Goal: Transaction & Acquisition: Purchase product/service

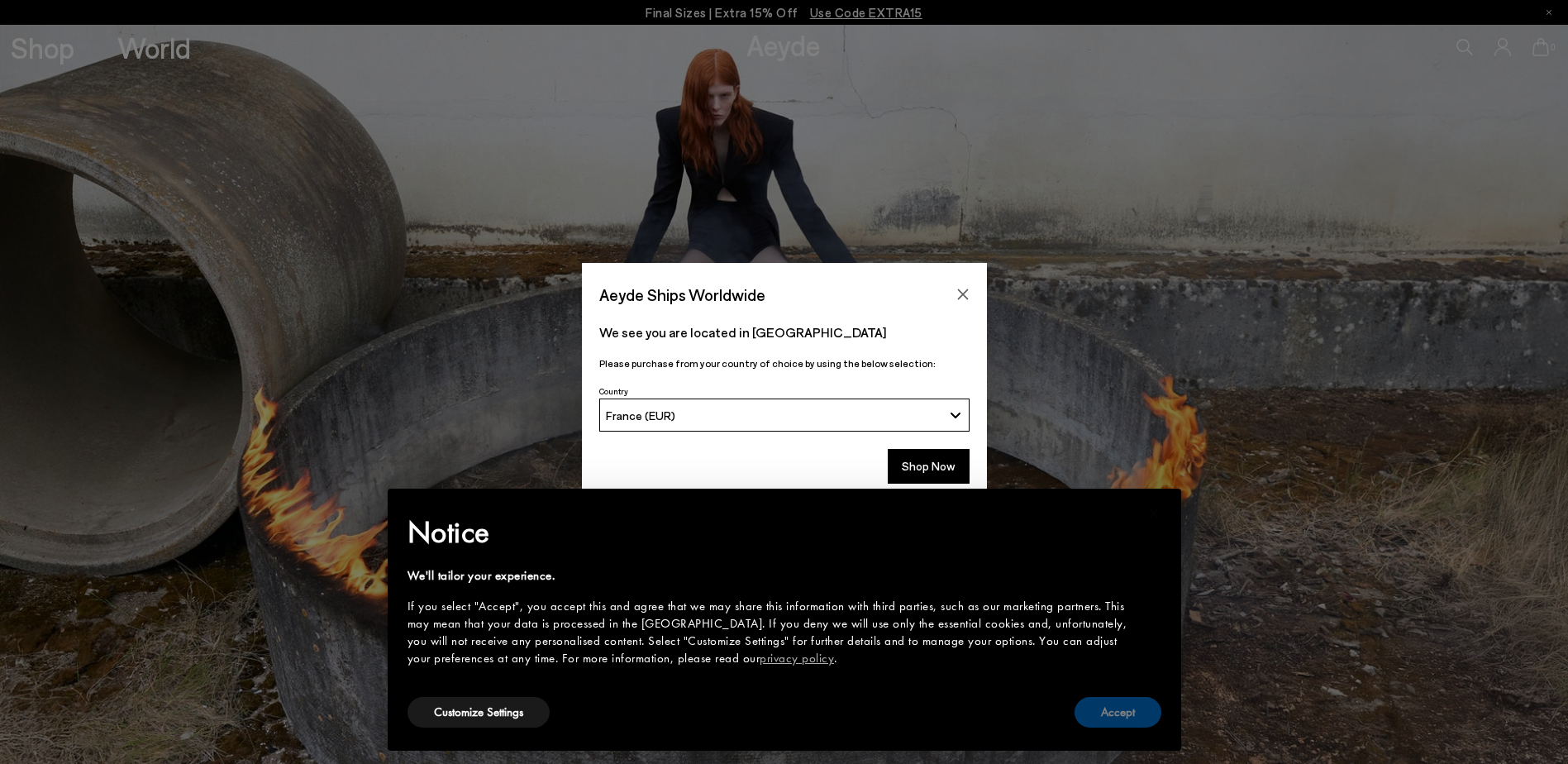
click at [1127, 714] on button "Accept" at bounding box center [1118, 712] width 87 height 31
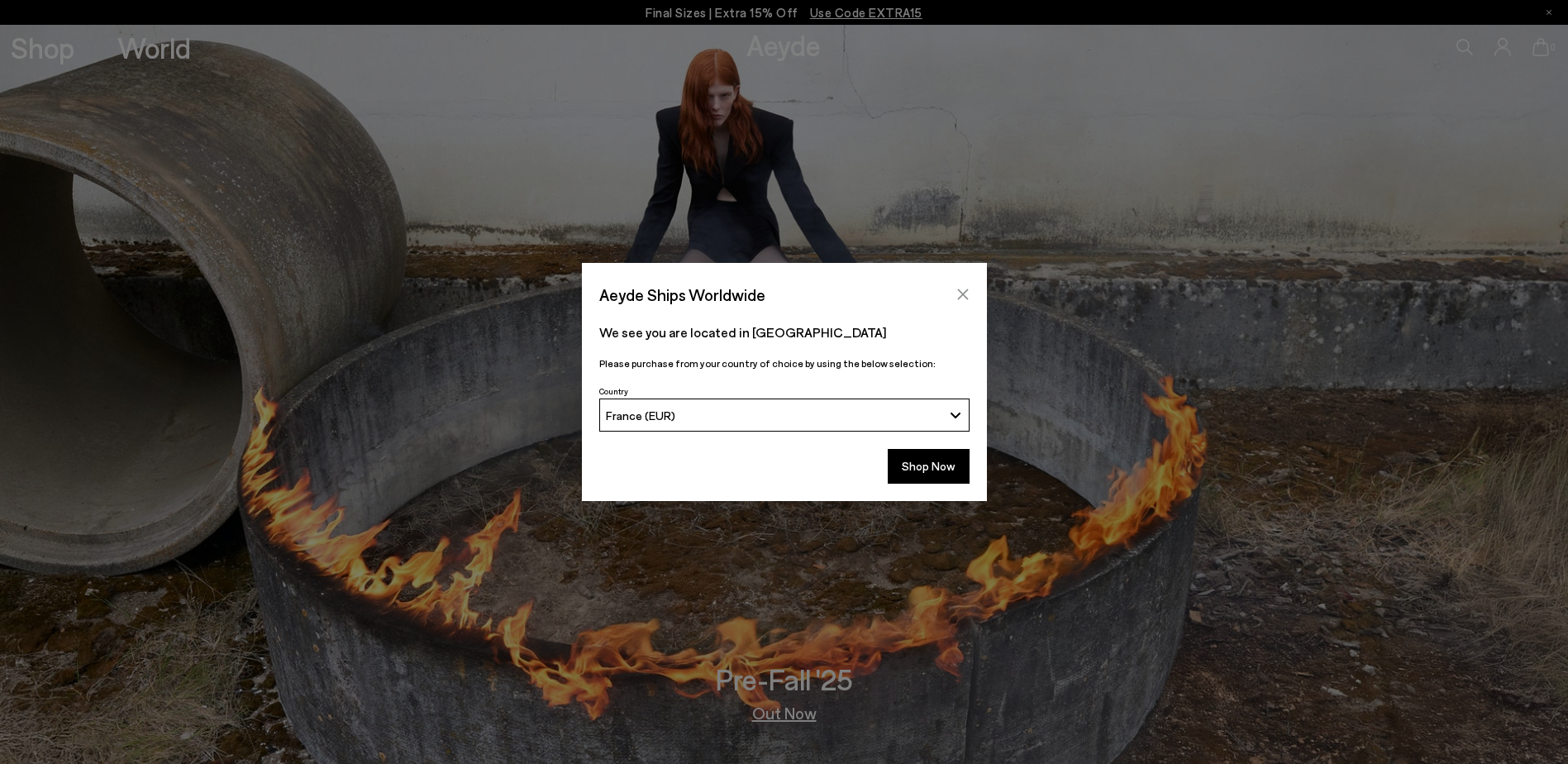
click at [968, 288] on icon "Close" at bounding box center [962, 294] width 13 height 13
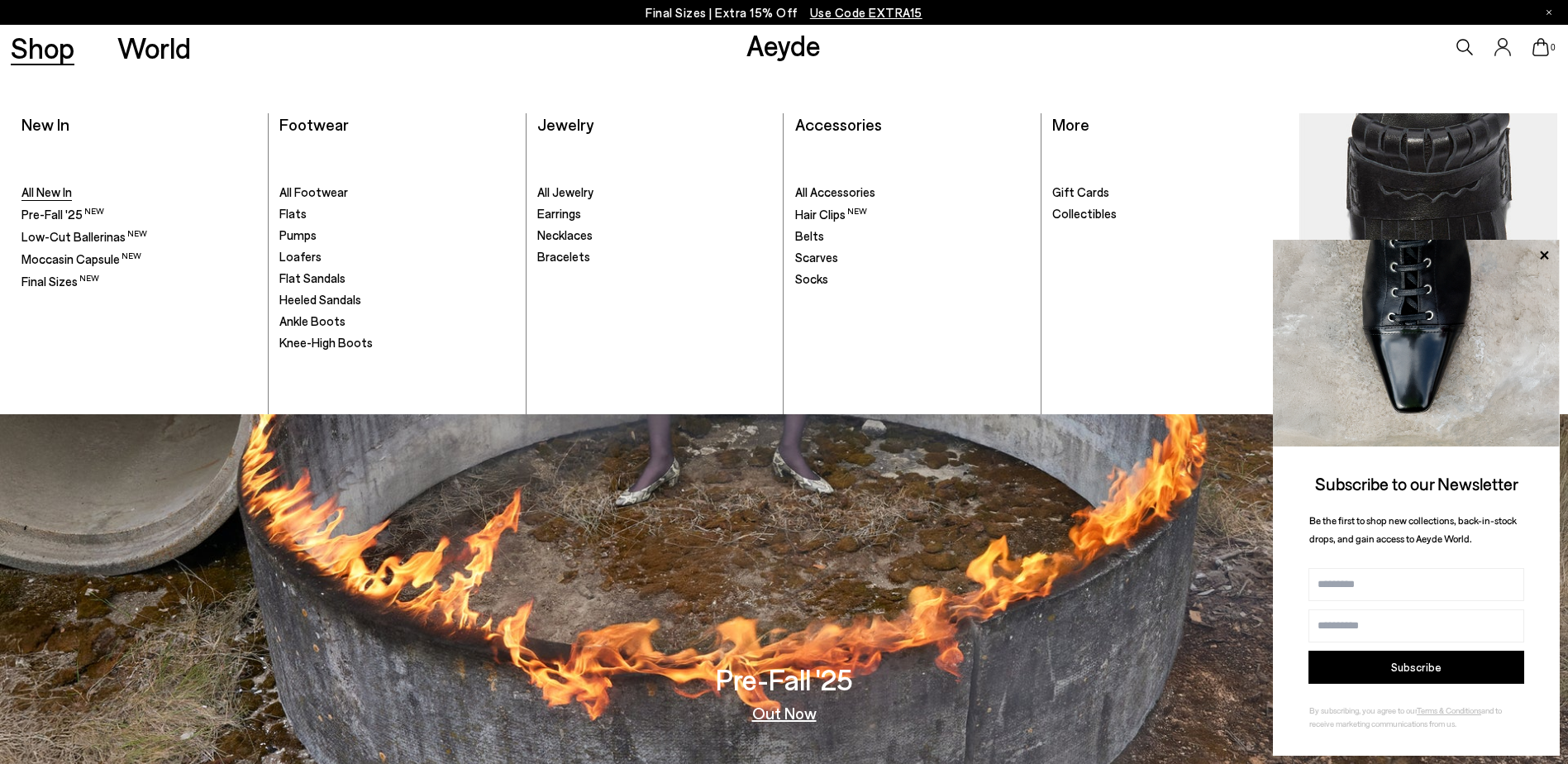
click at [61, 187] on span "All New In" at bounding box center [46, 191] width 50 height 15
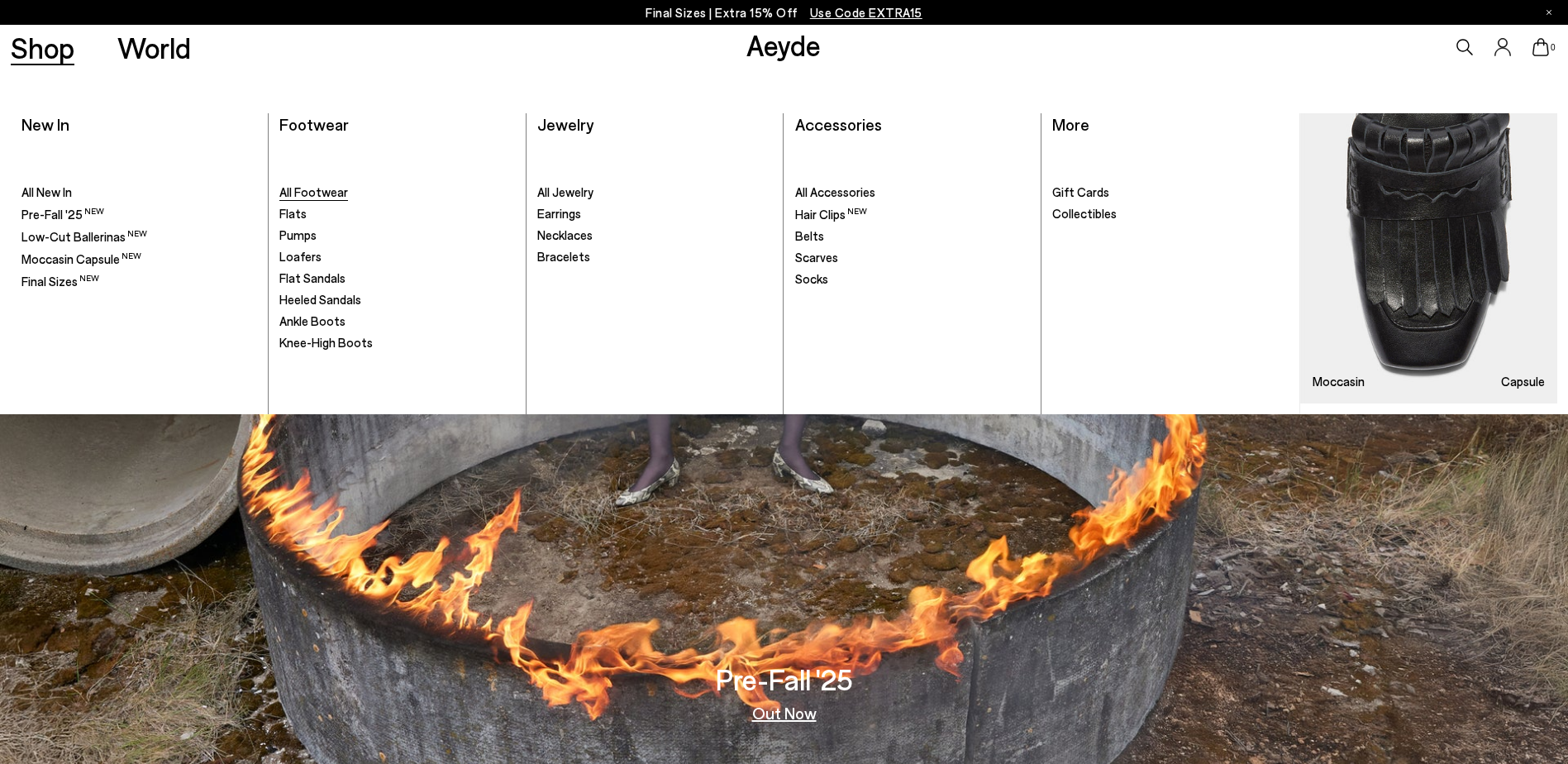
click at [328, 191] on span "All Footwear" at bounding box center [314, 191] width 69 height 15
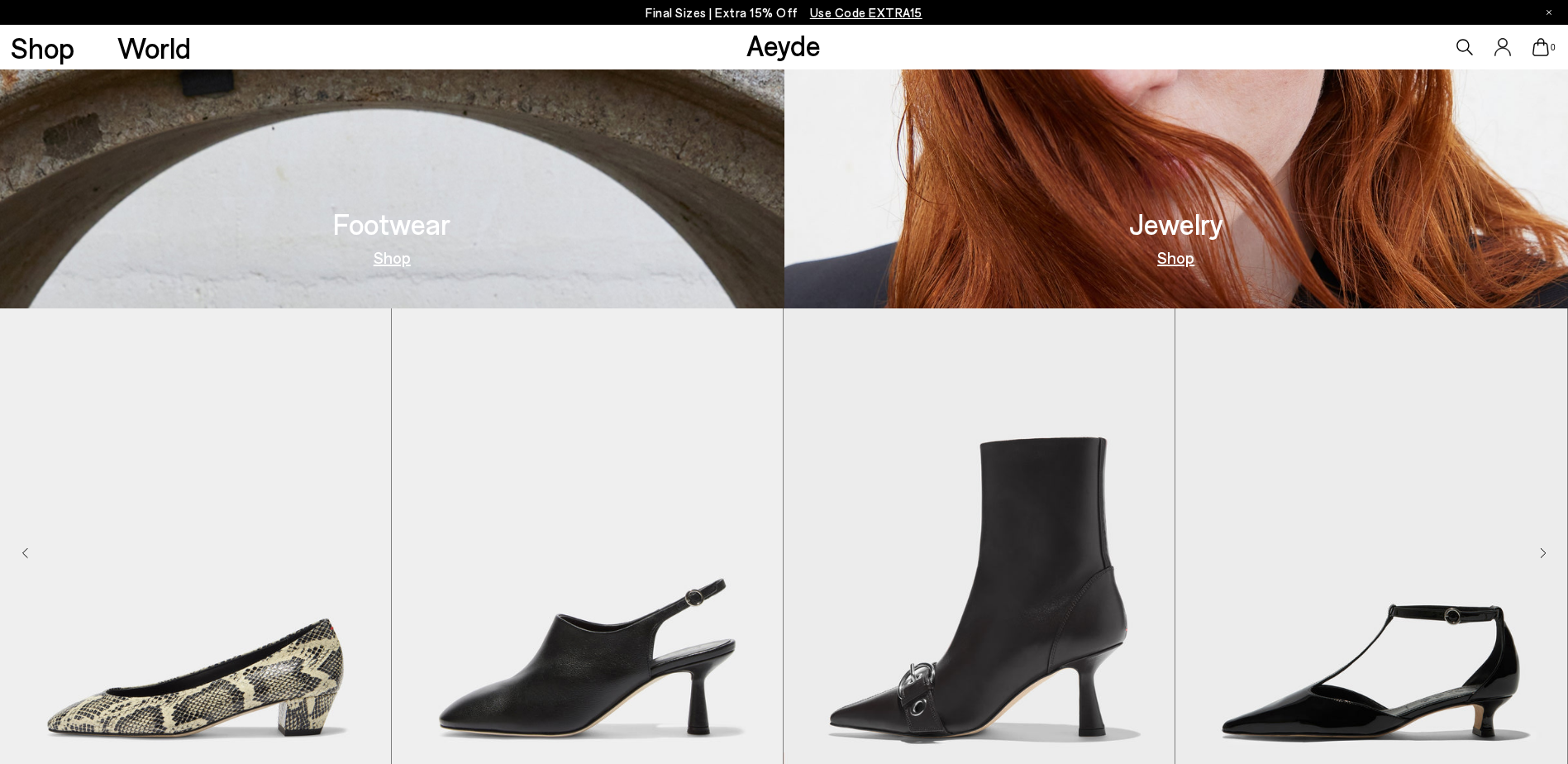
scroll to position [1460, 0]
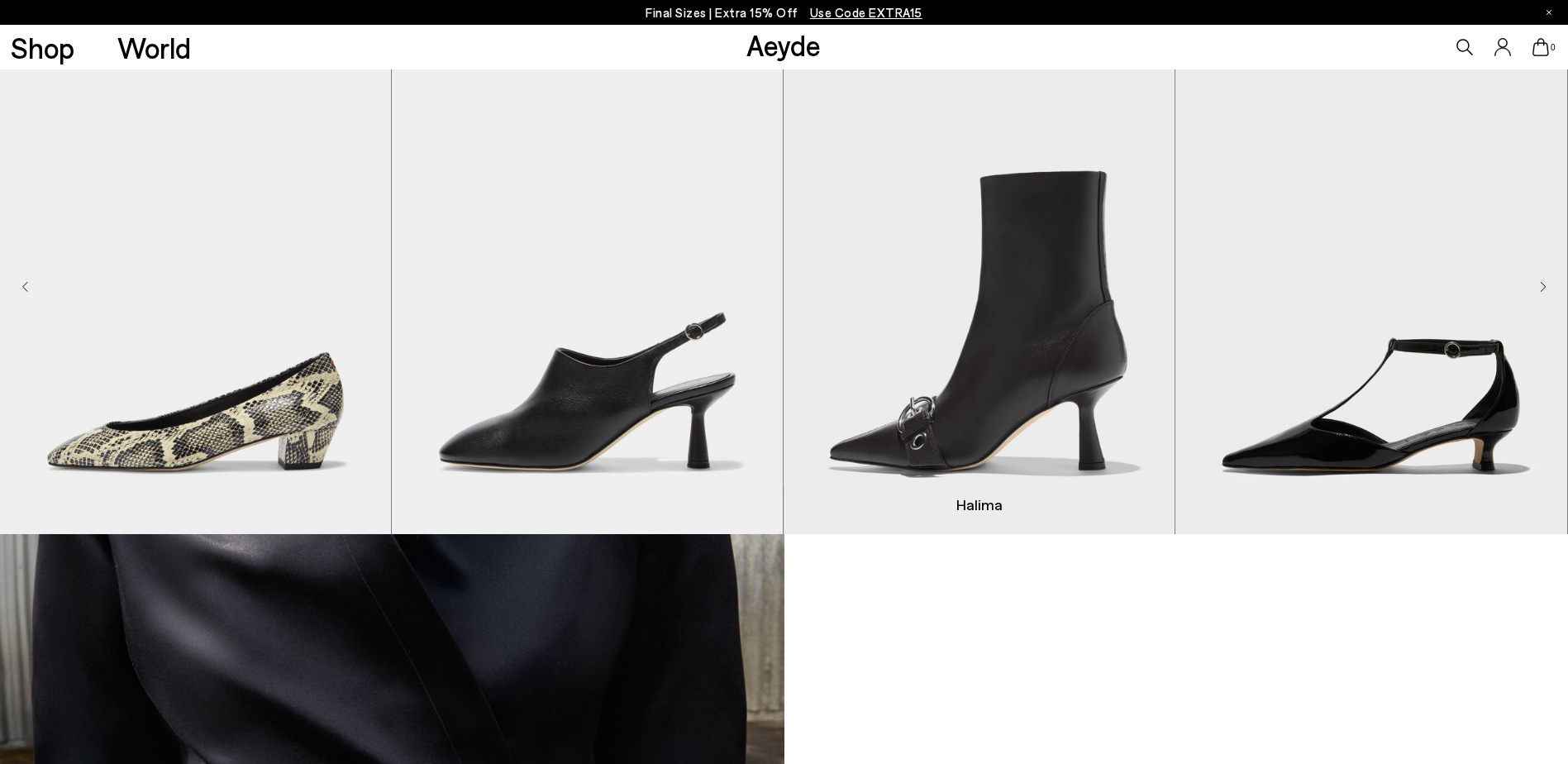
click at [1008, 299] on img "3 / 9" at bounding box center [979, 288] width 391 height 492
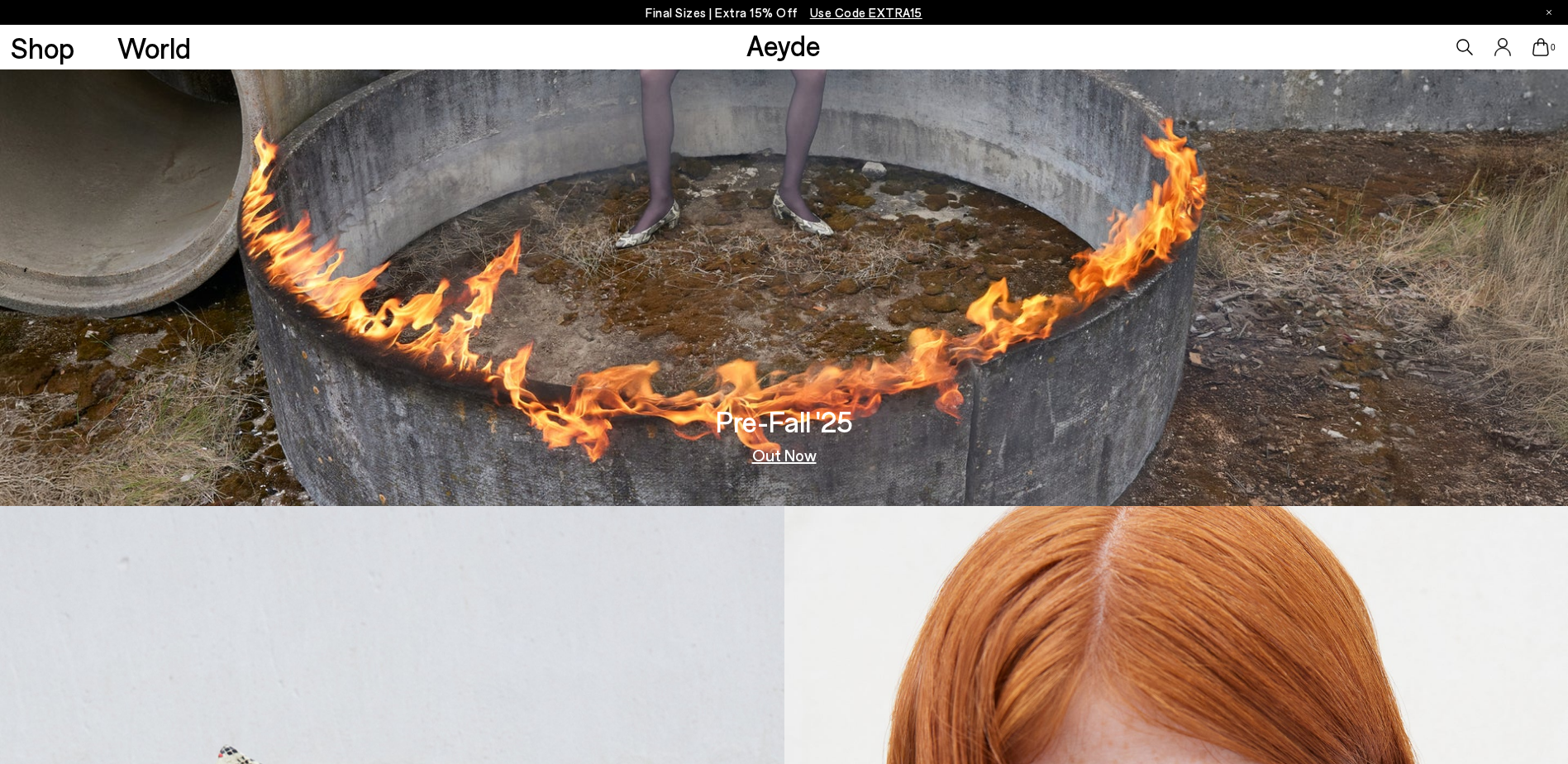
scroll to position [221, 0]
